Goal: Find specific page/section: Find specific page/section

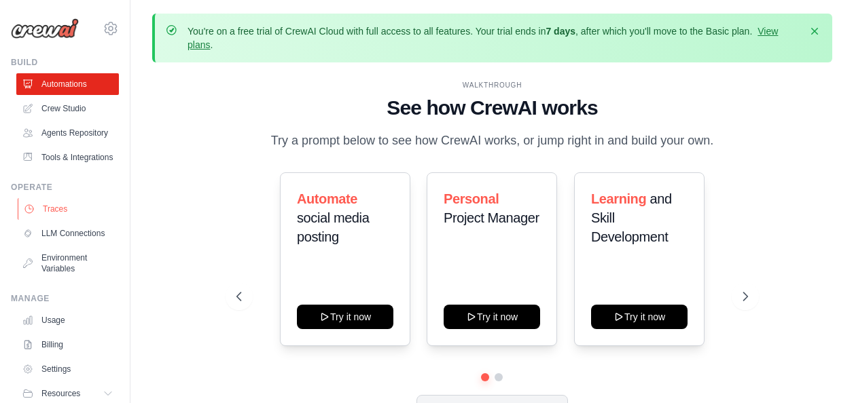
click at [71, 220] on link "Traces" at bounding box center [69, 209] width 103 height 22
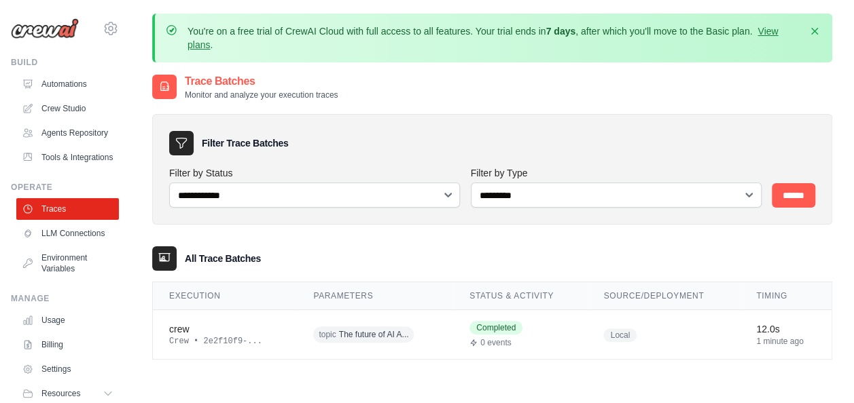
scroll to position [87, 0]
